Goal: Task Accomplishment & Management: Manage account settings

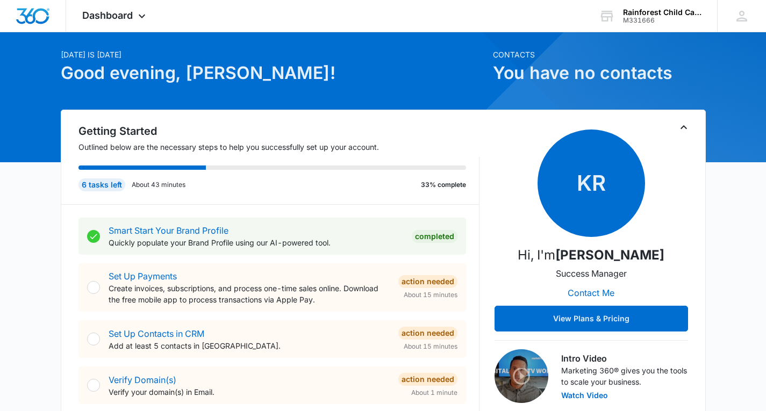
scroll to position [32, 0]
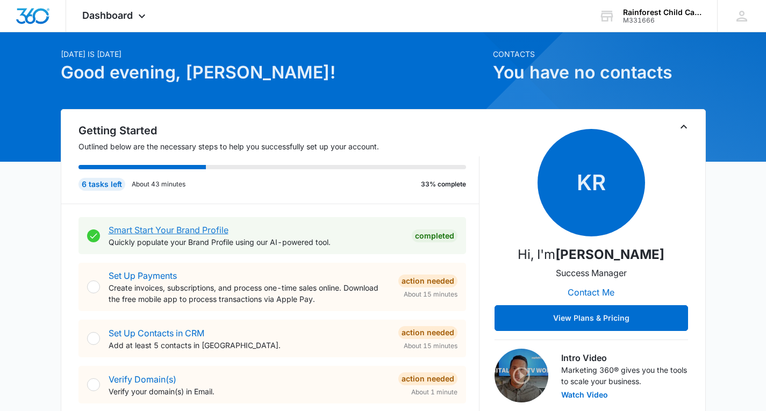
click at [172, 228] on link "Smart Start Your Brand Profile" at bounding box center [169, 230] width 120 height 11
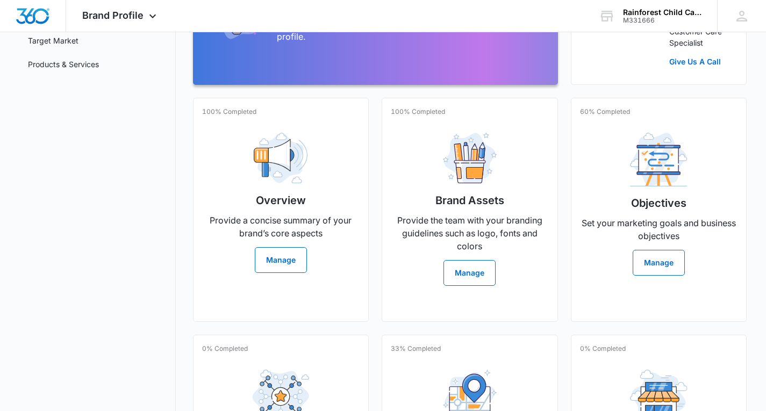
scroll to position [183, 0]
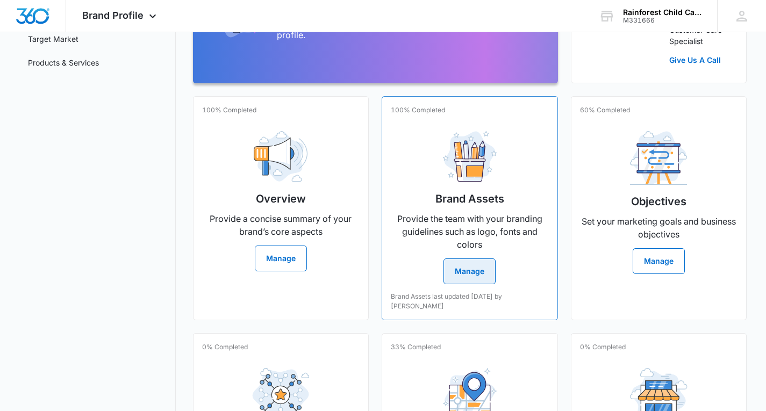
click at [480, 280] on button "Manage" at bounding box center [470, 272] width 52 height 26
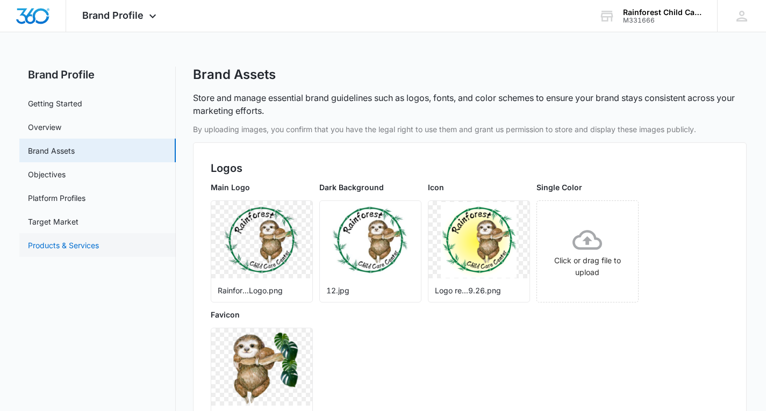
click at [69, 251] on link "Products & Services" at bounding box center [63, 245] width 71 height 11
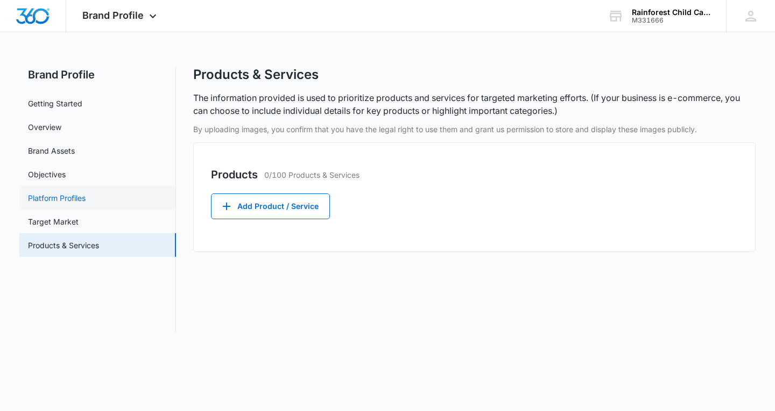
click at [54, 197] on link "Platform Profiles" at bounding box center [57, 198] width 58 height 11
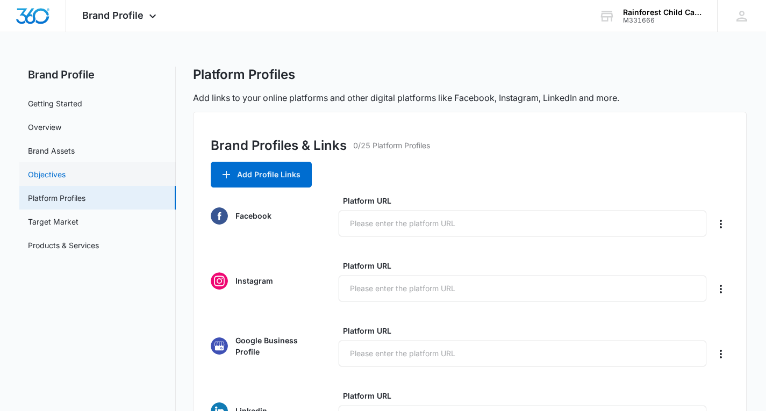
click at [42, 172] on link "Objectives" at bounding box center [47, 174] width 38 height 11
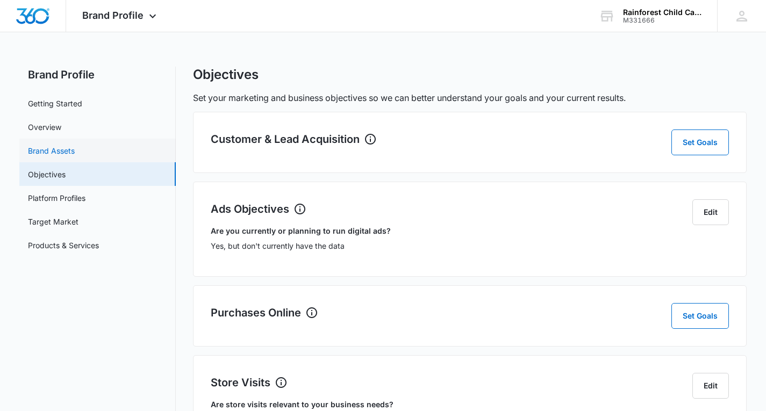
click at [47, 146] on link "Brand Assets" at bounding box center [51, 150] width 47 height 11
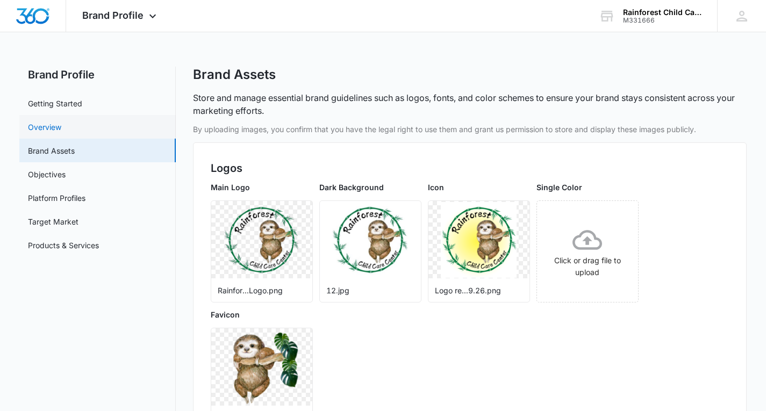
click at [61, 126] on link "Overview" at bounding box center [44, 127] width 33 height 11
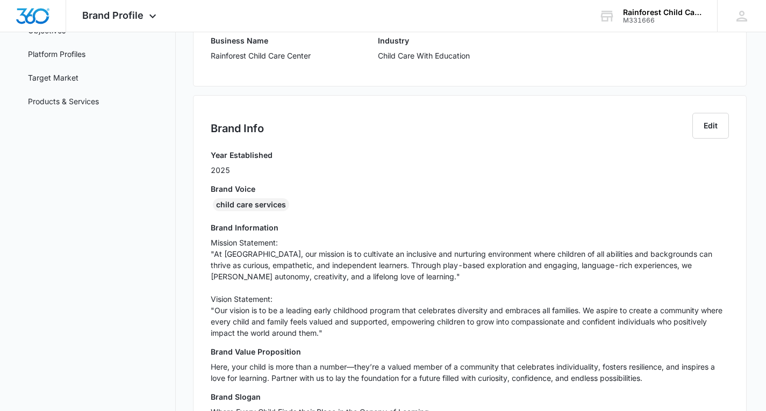
scroll to position [145, 0]
click at [451, 176] on div "Year Established 2025" at bounding box center [470, 166] width 519 height 34
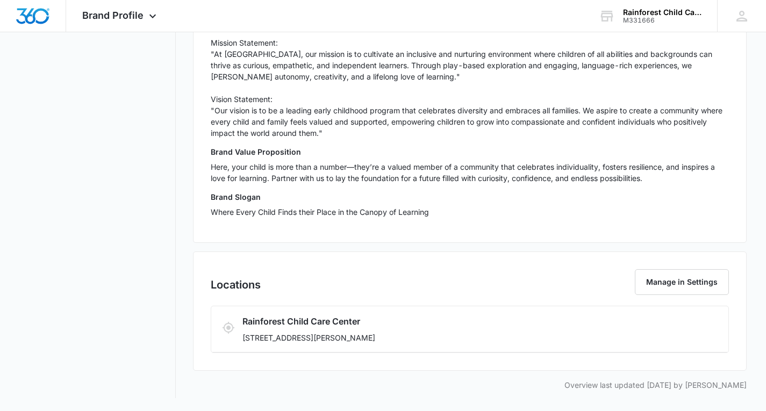
scroll to position [0, 0]
